Goal: Information Seeking & Learning: Find specific fact

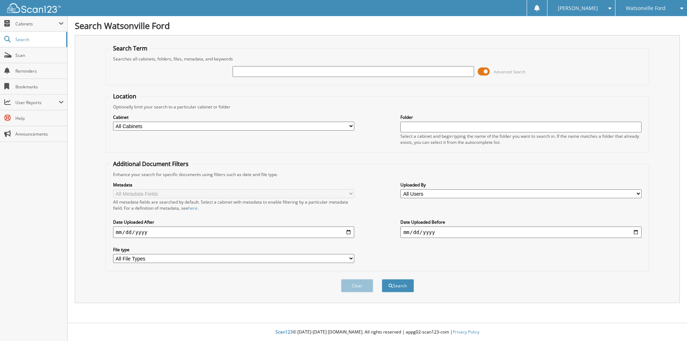
click at [258, 71] on input "text" at bounding box center [353, 71] width 241 height 11
type input "45554"
click at [382, 279] on button "Search" at bounding box center [398, 285] width 32 height 13
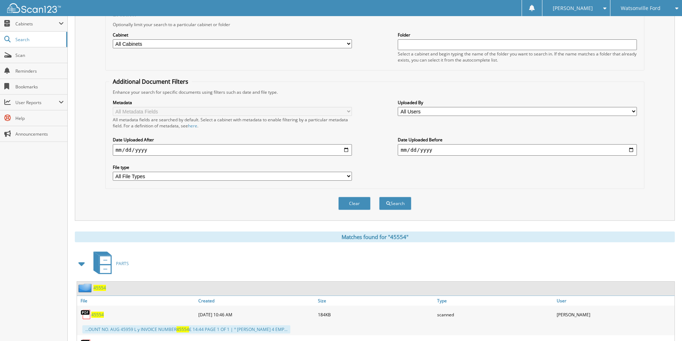
scroll to position [128, 0]
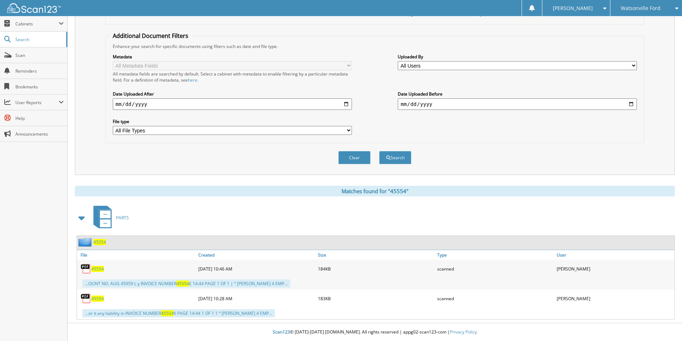
click at [99, 269] on span "45554" at bounding box center [97, 269] width 13 height 6
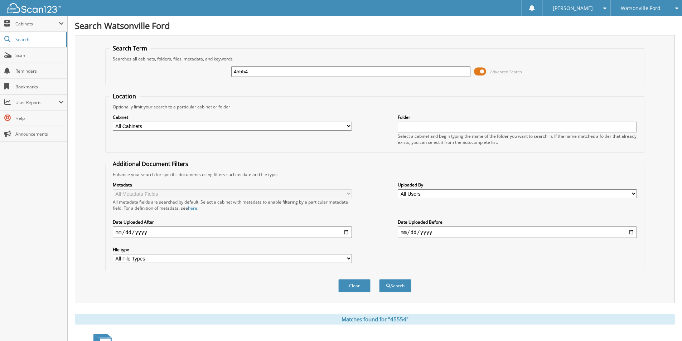
drag, startPoint x: 260, startPoint y: 74, endPoint x: 210, endPoint y: 68, distance: 50.5
click at [210, 68] on div "45554 Advanced Search" at bounding box center [374, 71] width 531 height 19
type input "ft251231"
click at [379, 279] on button "Search" at bounding box center [395, 285] width 32 height 13
